Goal: Information Seeking & Learning: Learn about a topic

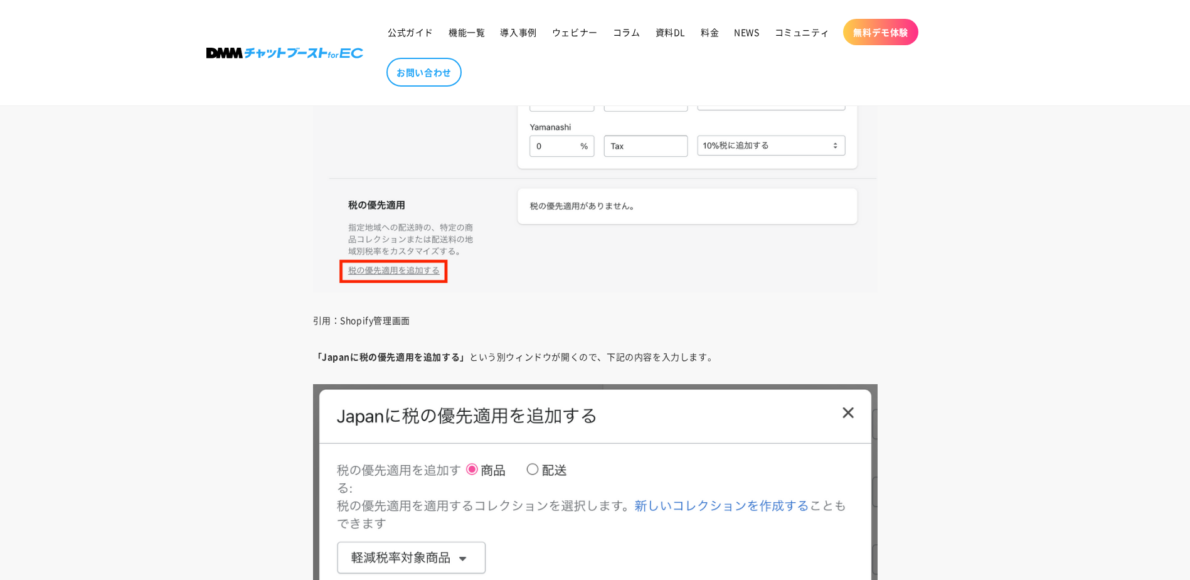
scroll to position [8218, 0]
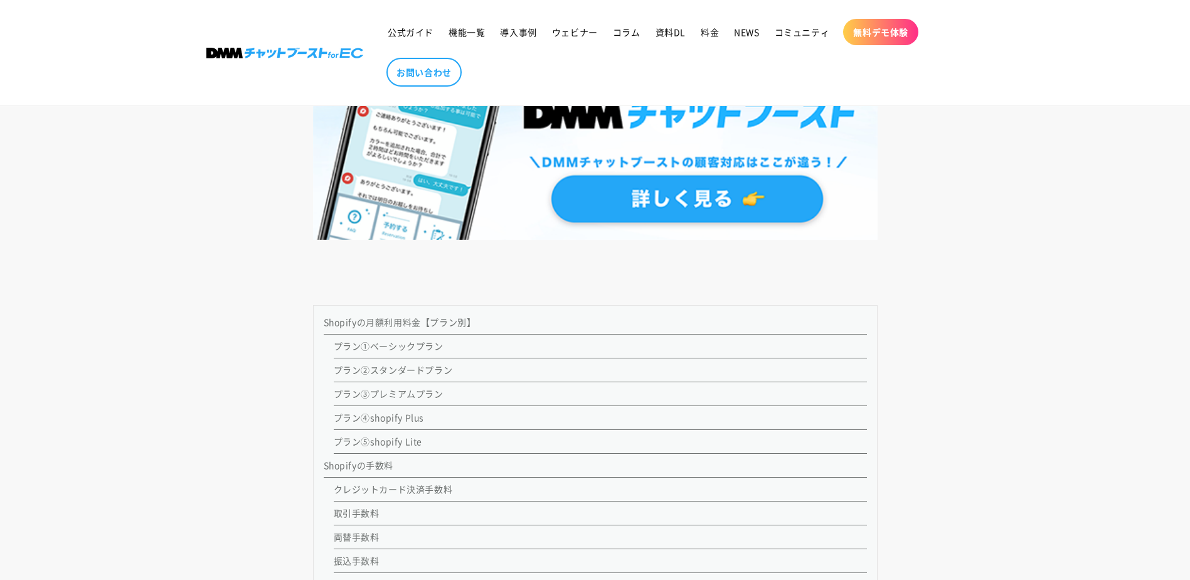
scroll to position [1129, 0]
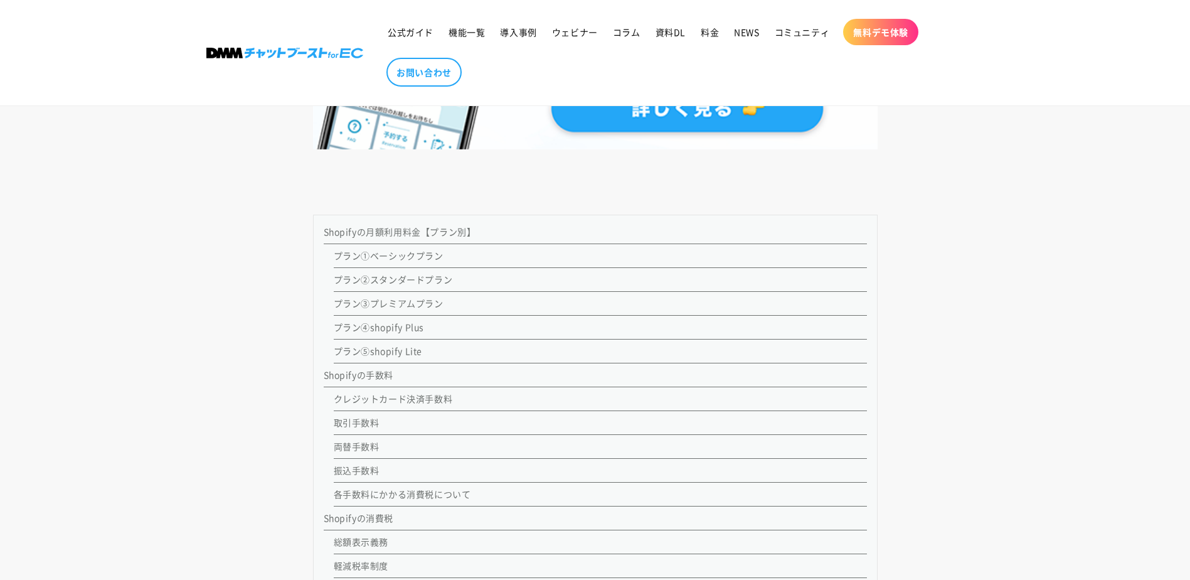
click at [360, 373] on link "Shopifyの手数料" at bounding box center [359, 374] width 70 height 13
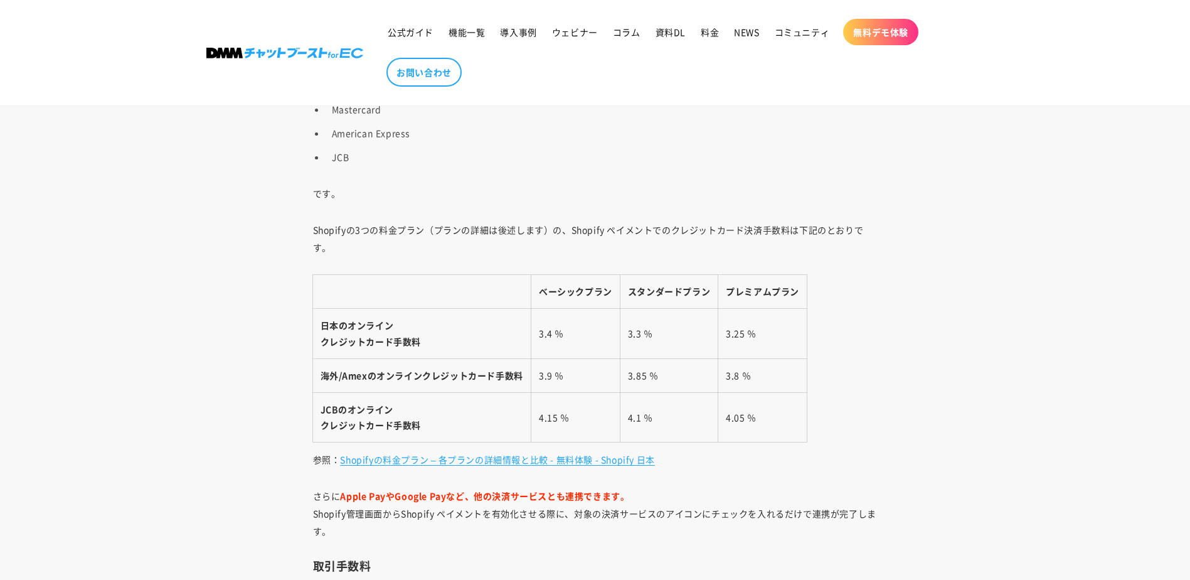
scroll to position [3506, 0]
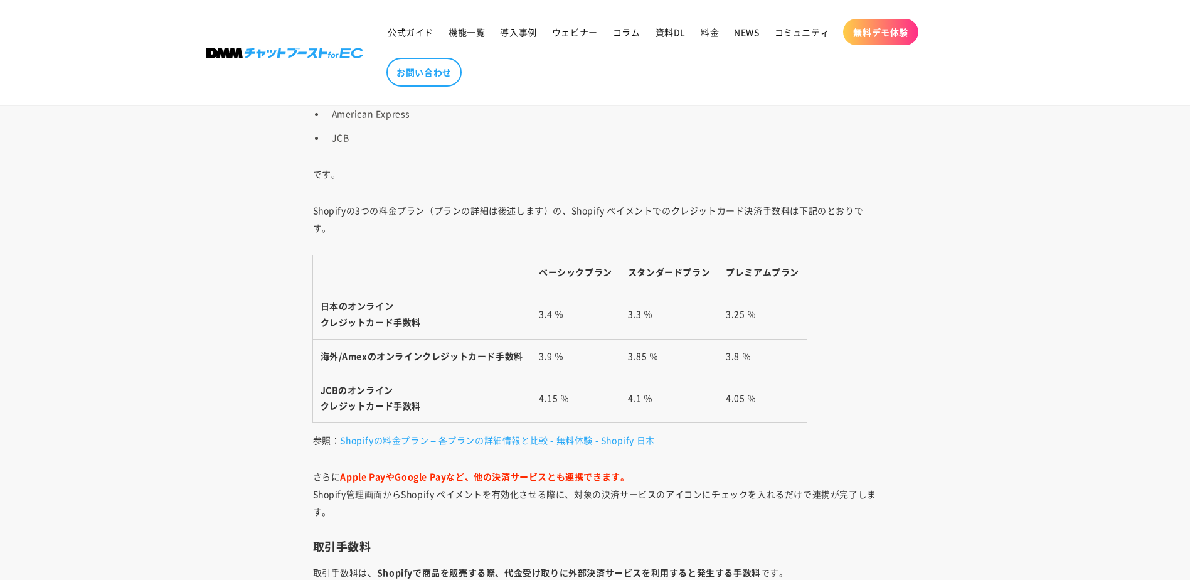
drag, startPoint x: 561, startPoint y: 441, endPoint x: 565, endPoint y: 447, distance: 6.8
click at [561, 441] on link "Shopifyの料金プラン – 各プランの詳細情報と比較 - 無料体験 - Shopify 日本" at bounding box center [497, 439] width 315 height 13
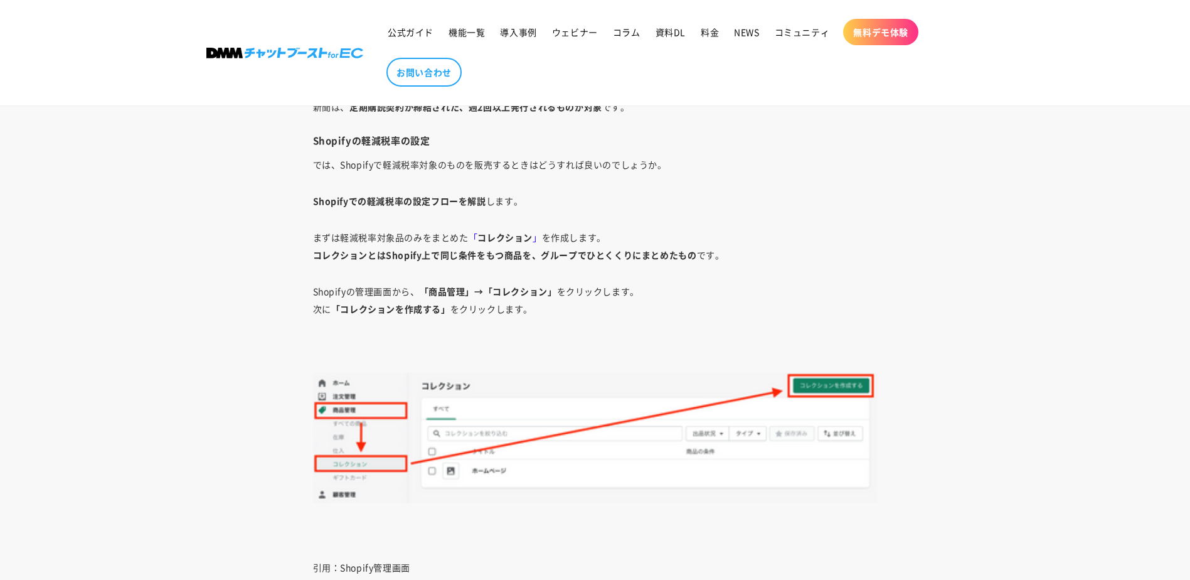
scroll to position [6517, 0]
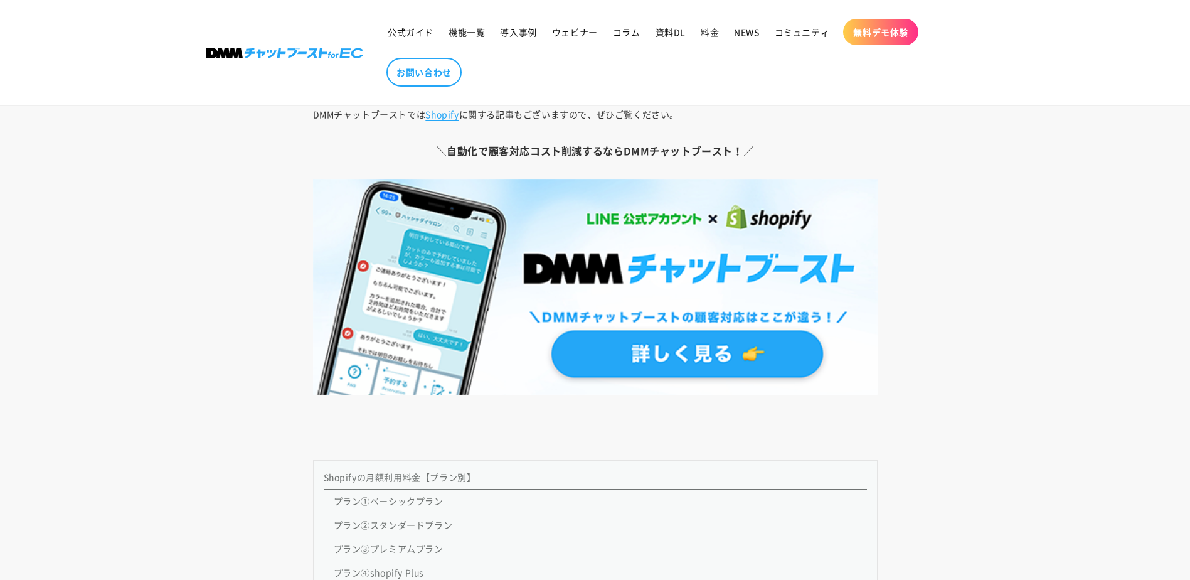
scroll to position [816, 0]
